Goal: Check status: Check status

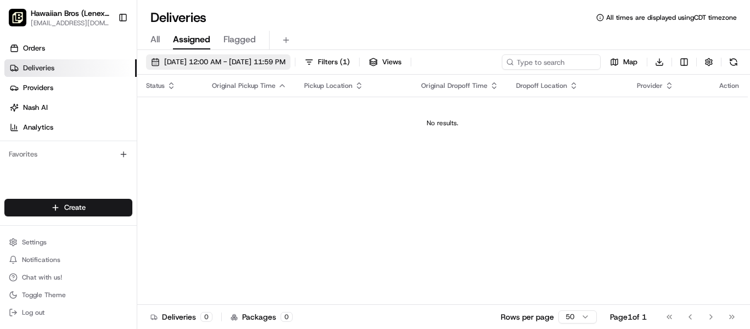
click at [272, 57] on button "[DATE] 12:00 AM - [DATE] 11:59 PM" at bounding box center [218, 61] width 144 height 15
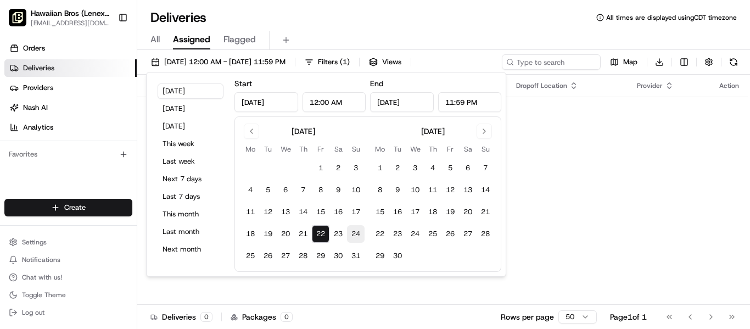
click at [361, 236] on button "24" at bounding box center [356, 234] width 18 height 18
type input "[DATE]"
click at [598, 266] on div "Status Original Pickup Time Pickup Location Original Dropoff Time Dropoff Locat…" at bounding box center [442, 190] width 610 height 230
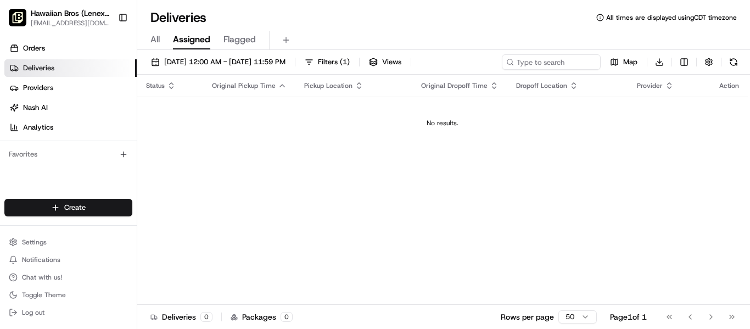
click at [160, 37] on span "All" at bounding box center [154, 39] width 9 height 13
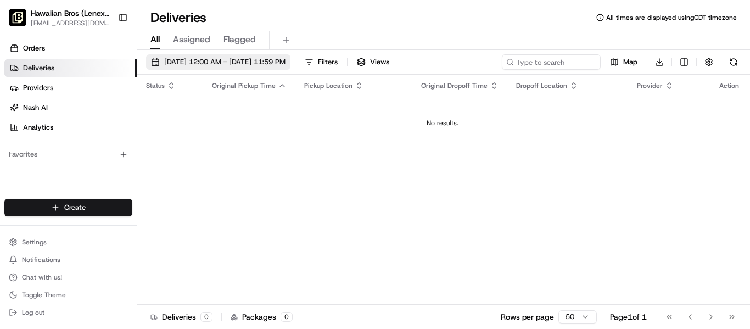
click at [168, 64] on span "[DATE] 12:00 AM - [DATE] 11:59 PM" at bounding box center [224, 62] width 121 height 10
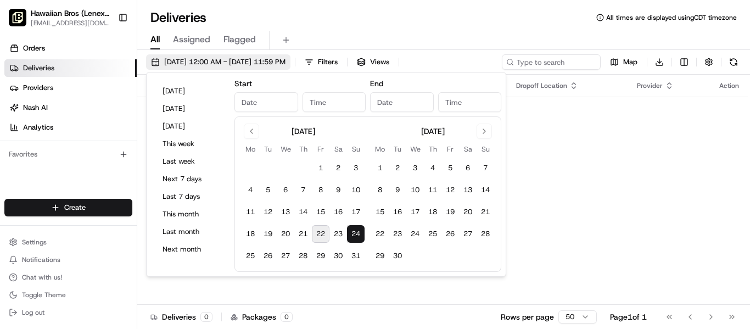
type input "[DATE]"
type input "12:00 AM"
type input "[DATE]"
type input "11:59 PM"
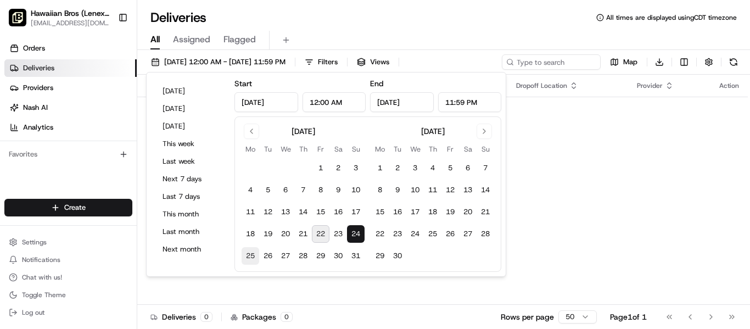
click at [248, 257] on button "25" at bounding box center [251, 256] width 18 height 18
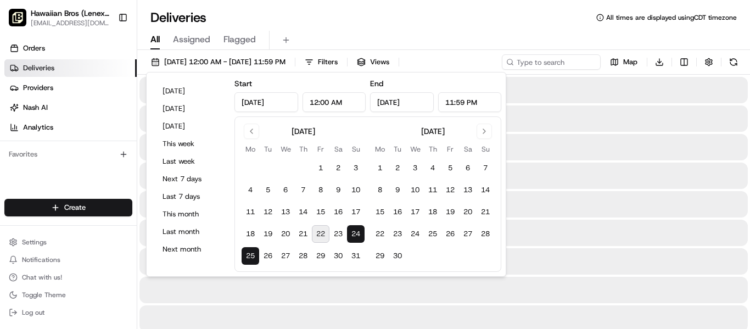
type input "[DATE]"
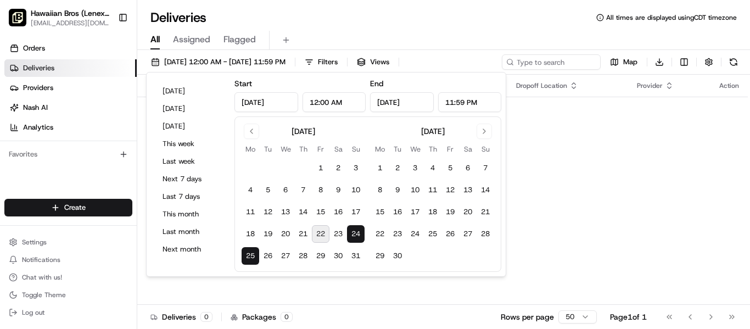
click at [539, 239] on div "Status Original Pickup Time Pickup Location Original Dropoff Time Dropoff Locat…" at bounding box center [442, 190] width 610 height 230
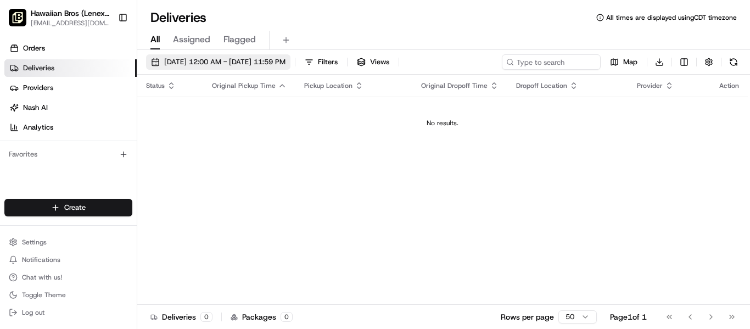
click at [185, 59] on span "[DATE] 12:00 AM - [DATE] 11:59 PM" at bounding box center [224, 62] width 121 height 10
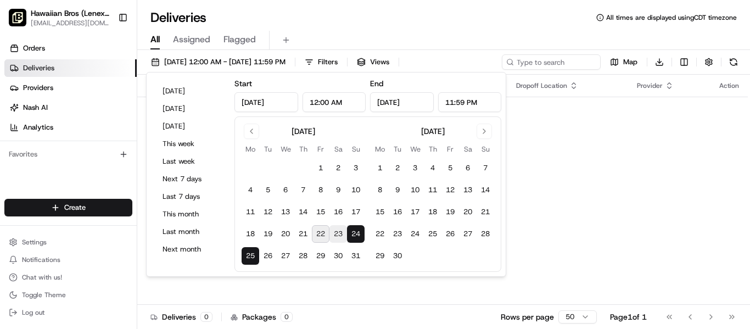
click at [335, 232] on button "23" at bounding box center [338, 234] width 18 height 18
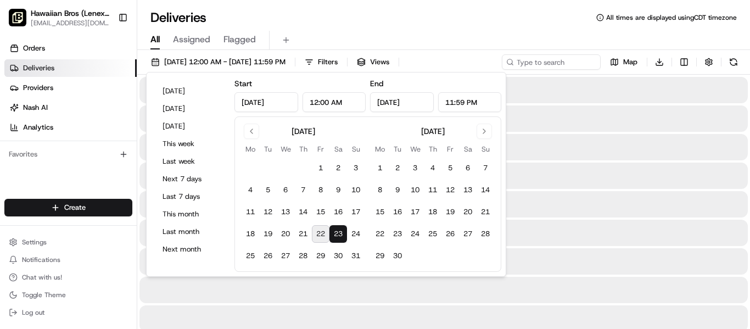
type input "[DATE]"
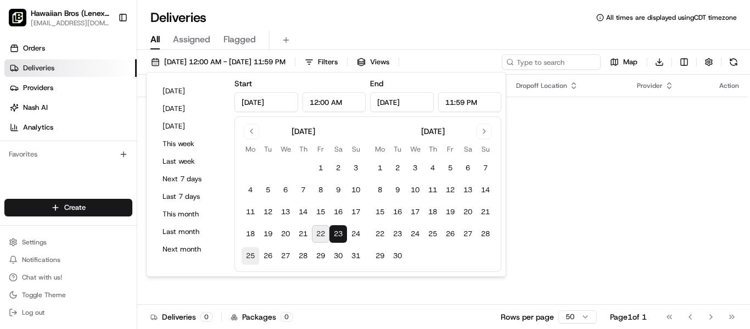
click at [242, 260] on button "25" at bounding box center [251, 256] width 18 height 18
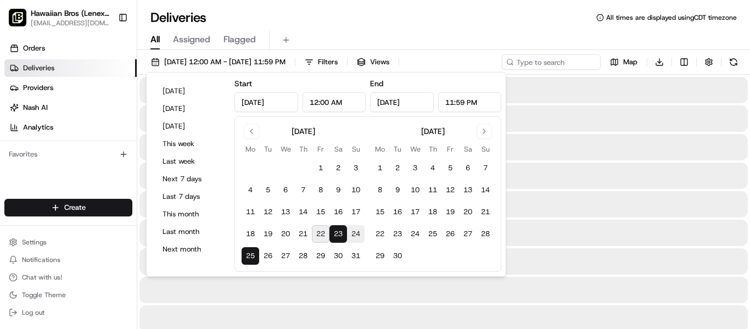
type input "[DATE]"
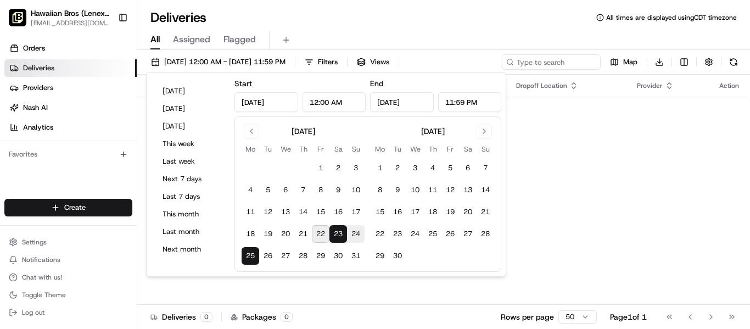
click at [688, 181] on div "Status Original Pickup Time Pickup Location Original Dropoff Time Dropoff Locat…" at bounding box center [442, 190] width 610 height 230
